Goal: Information Seeking & Learning: Learn about a topic

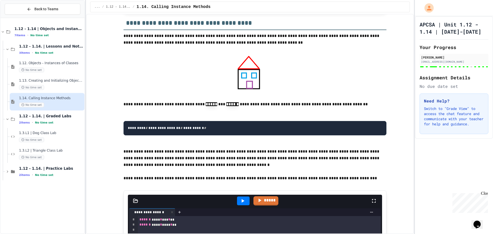
scroll to position [4385, 0]
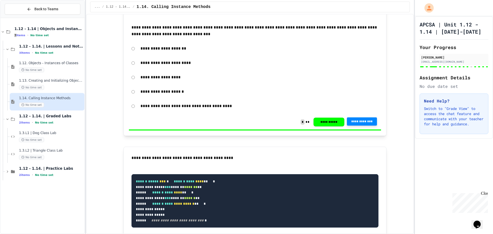
scroll to position [5026, 0]
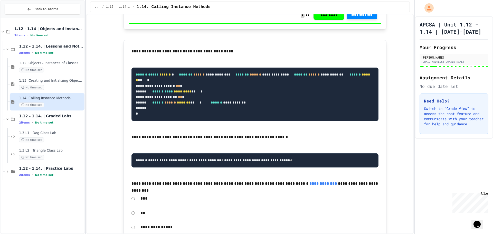
scroll to position [5029, 0]
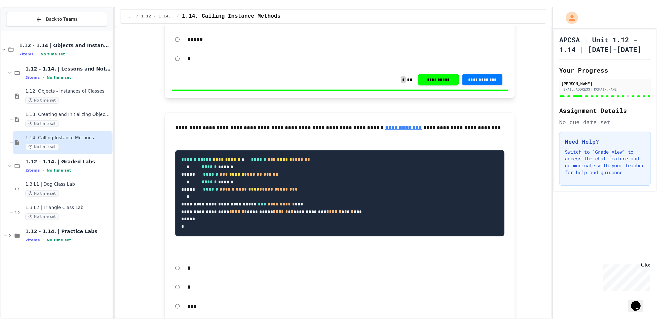
scroll to position [673, 0]
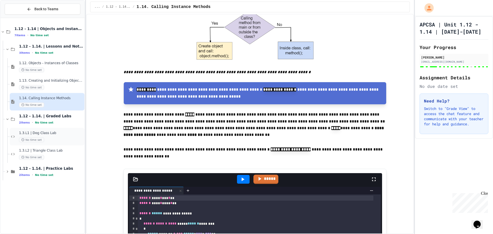
click at [52, 135] on div "1.3.L1 | Dog Class Lab No time set" at bounding box center [51, 136] width 64 height 11
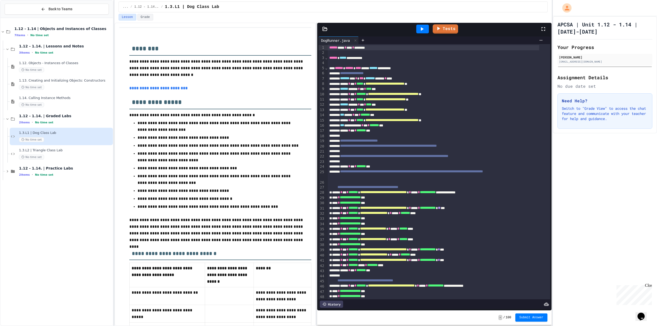
click at [323, 28] on icon at bounding box center [324, 28] width 5 height 5
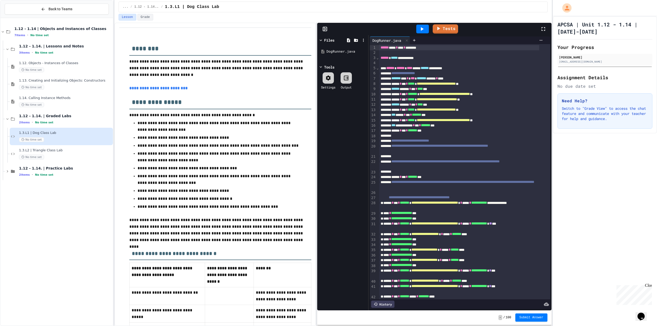
click at [323, 28] on icon at bounding box center [324, 28] width 5 height 5
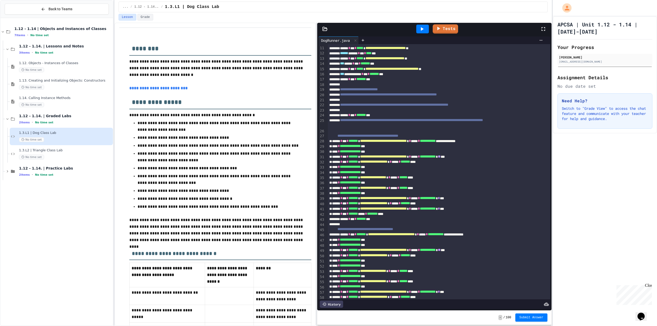
scroll to position [92, 0]
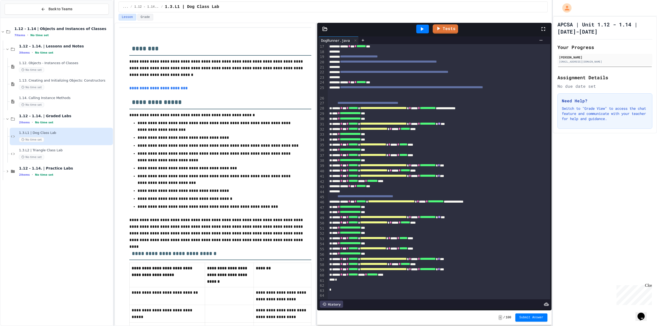
click at [322, 27] on icon at bounding box center [324, 28] width 5 height 5
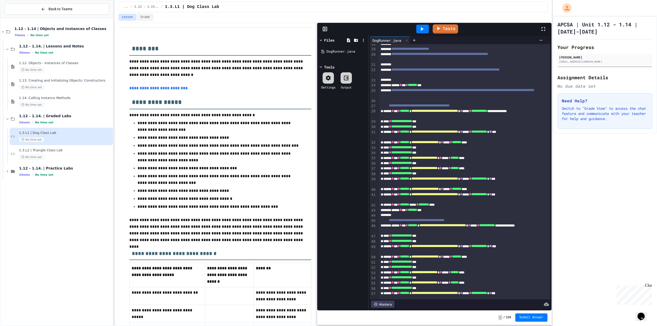
click at [322, 27] on icon at bounding box center [324, 28] width 5 height 5
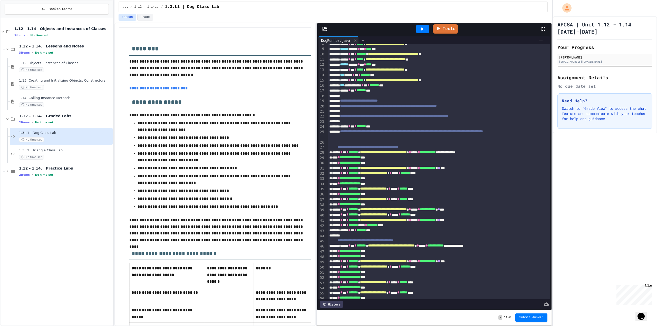
scroll to position [0, 0]
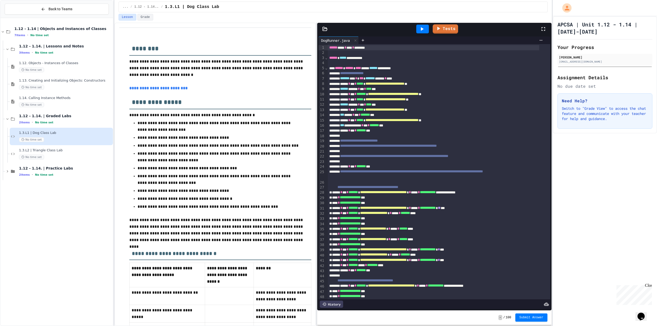
click at [324, 30] on icon at bounding box center [324, 28] width 5 height 5
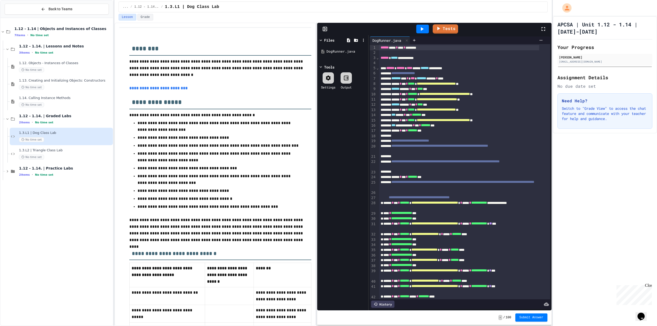
click at [324, 30] on icon at bounding box center [324, 28] width 5 height 5
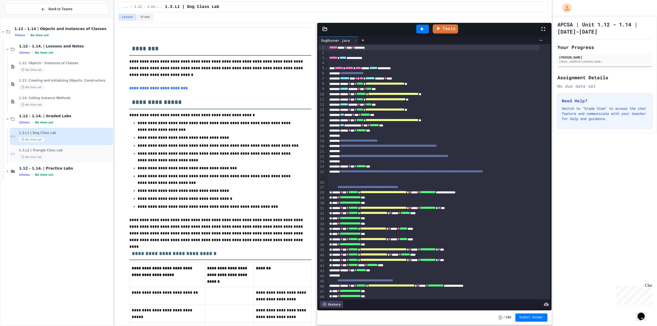
click at [73, 156] on div "No time set" at bounding box center [65, 157] width 93 height 5
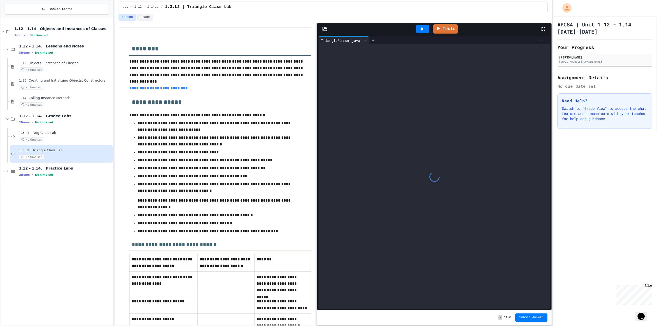
click at [326, 33] on div "Tests" at bounding box center [434, 29] width 234 height 12
click at [326, 31] on icon at bounding box center [325, 29] width 4 height 4
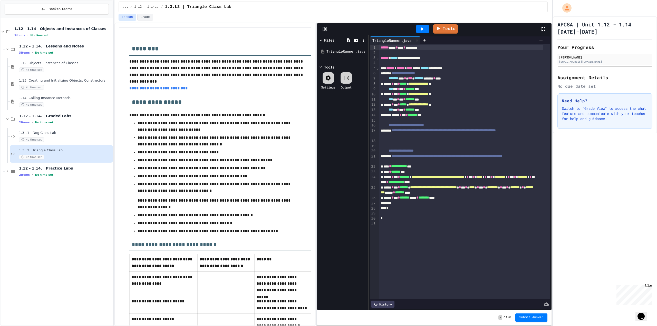
click at [326, 31] on rect at bounding box center [325, 29] width 4 height 4
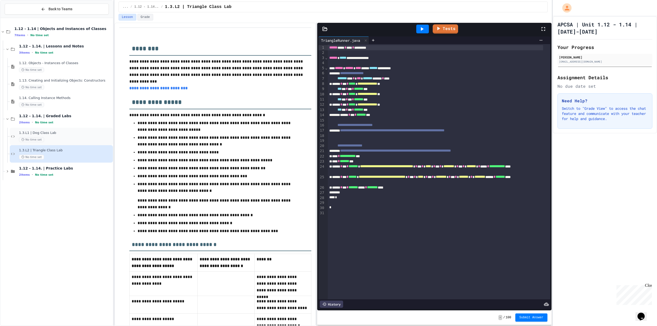
click at [63, 134] on span "1.3.L1 | Dog Class Lab" at bounding box center [65, 133] width 93 height 4
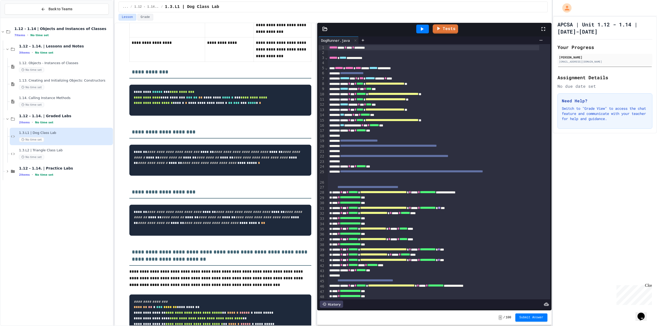
scroll to position [487, 0]
